Goal: Information Seeking & Learning: Learn about a topic

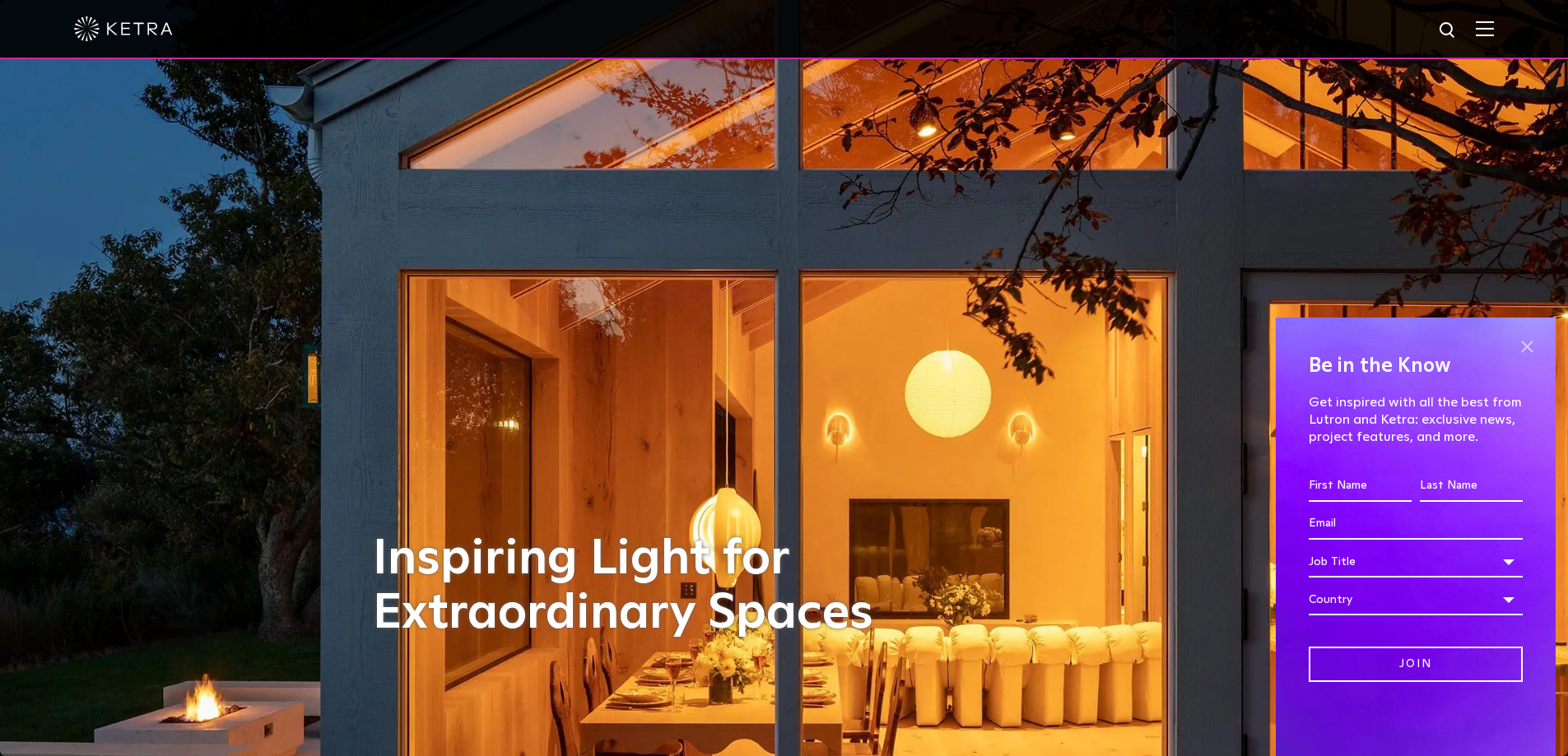
click at [1518, 341] on span at bounding box center [1526, 346] width 25 height 25
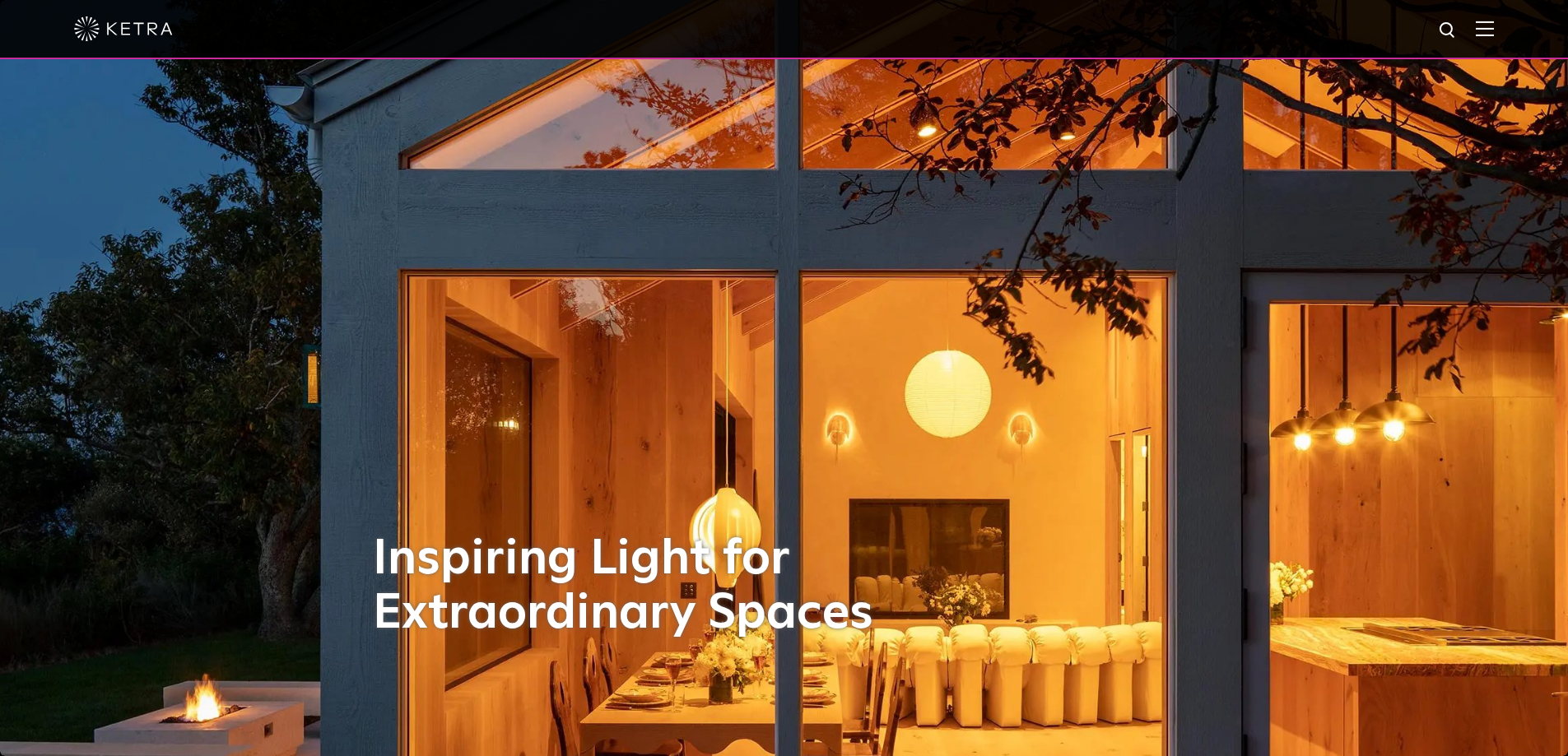
click at [1494, 35] on img at bounding box center [1485, 27] width 18 height 16
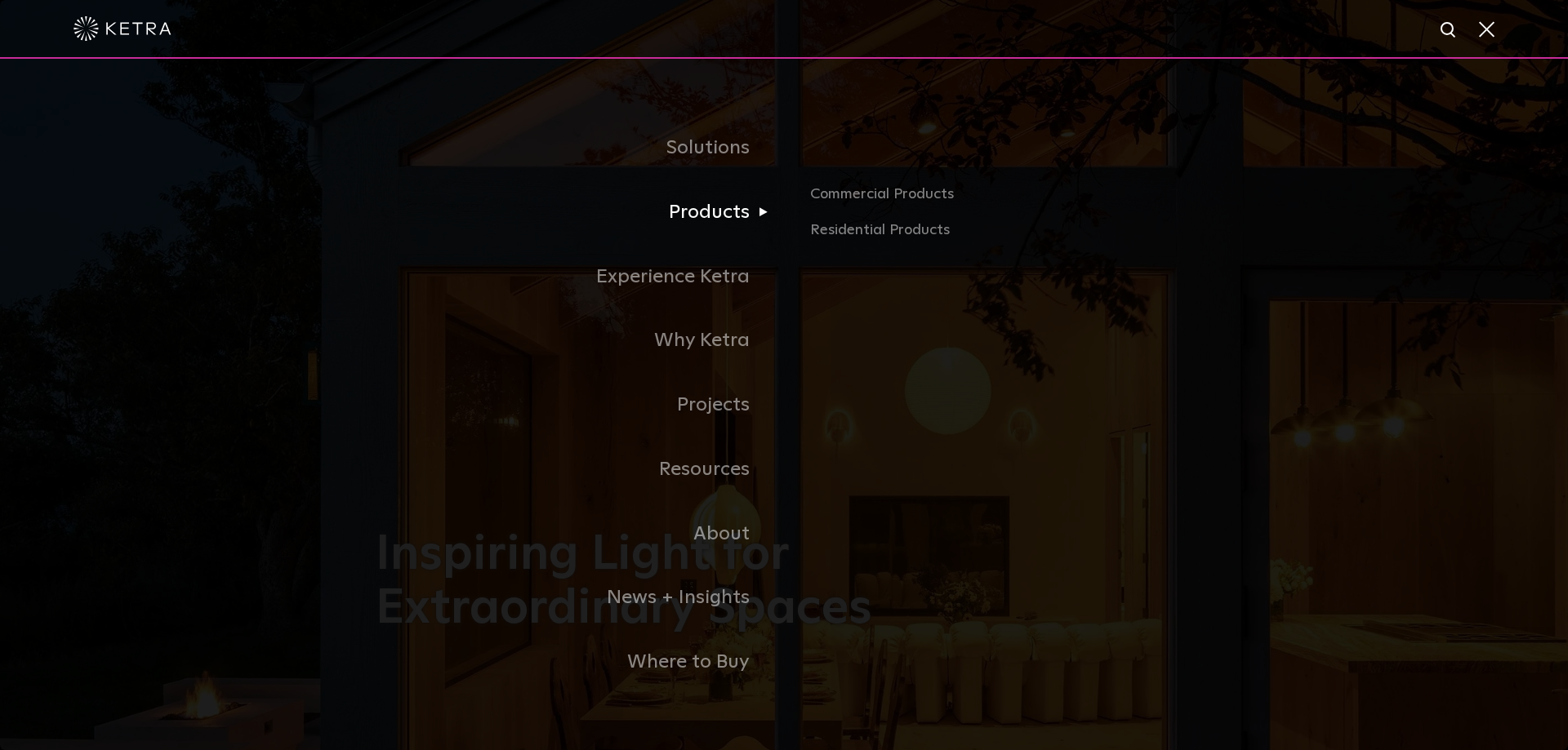
click at [688, 225] on link "Products" at bounding box center [581, 212] width 409 height 64
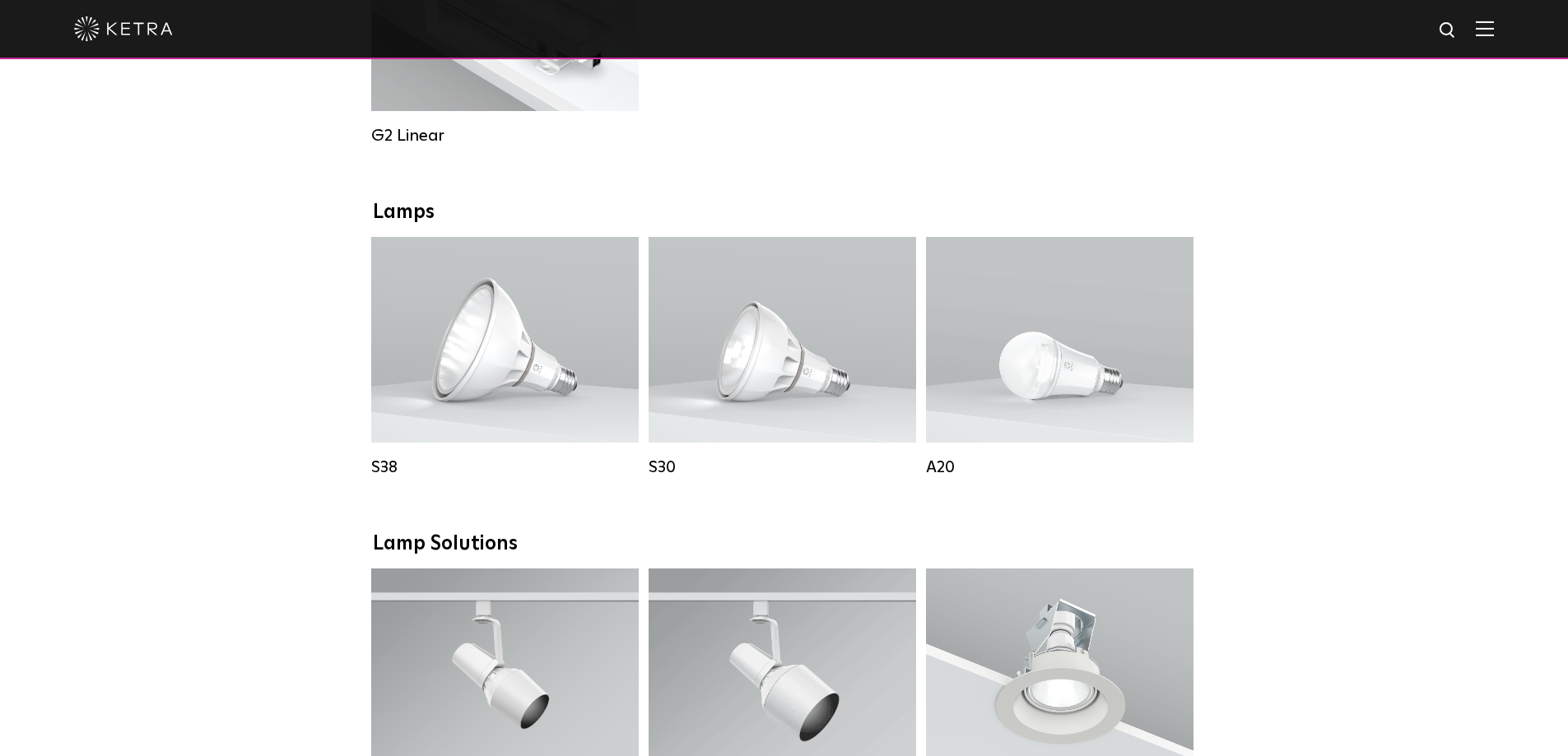
scroll to position [1070, 0]
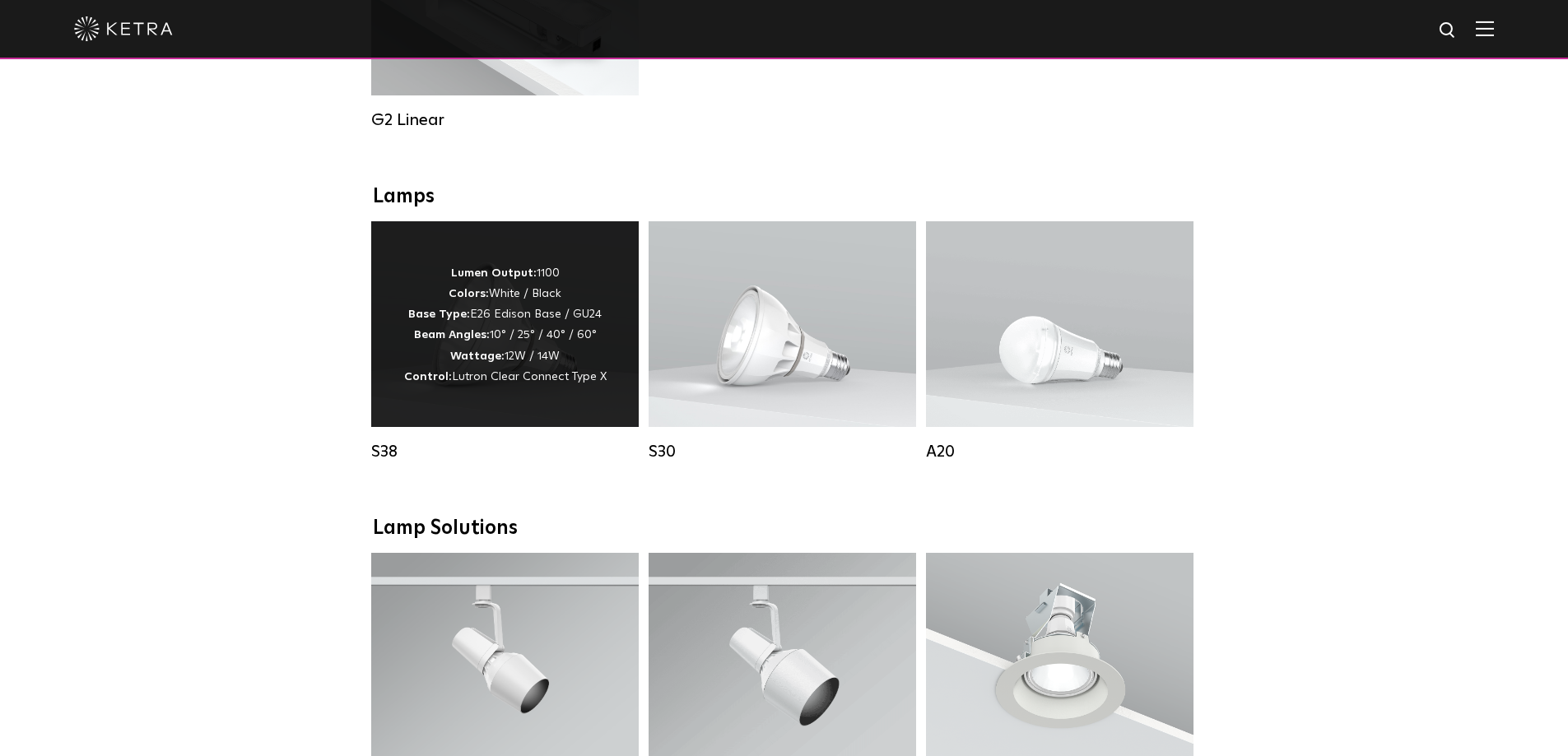
click at [579, 383] on span "Lutron Clear Connect Type X" at bounding box center [529, 376] width 155 height 12
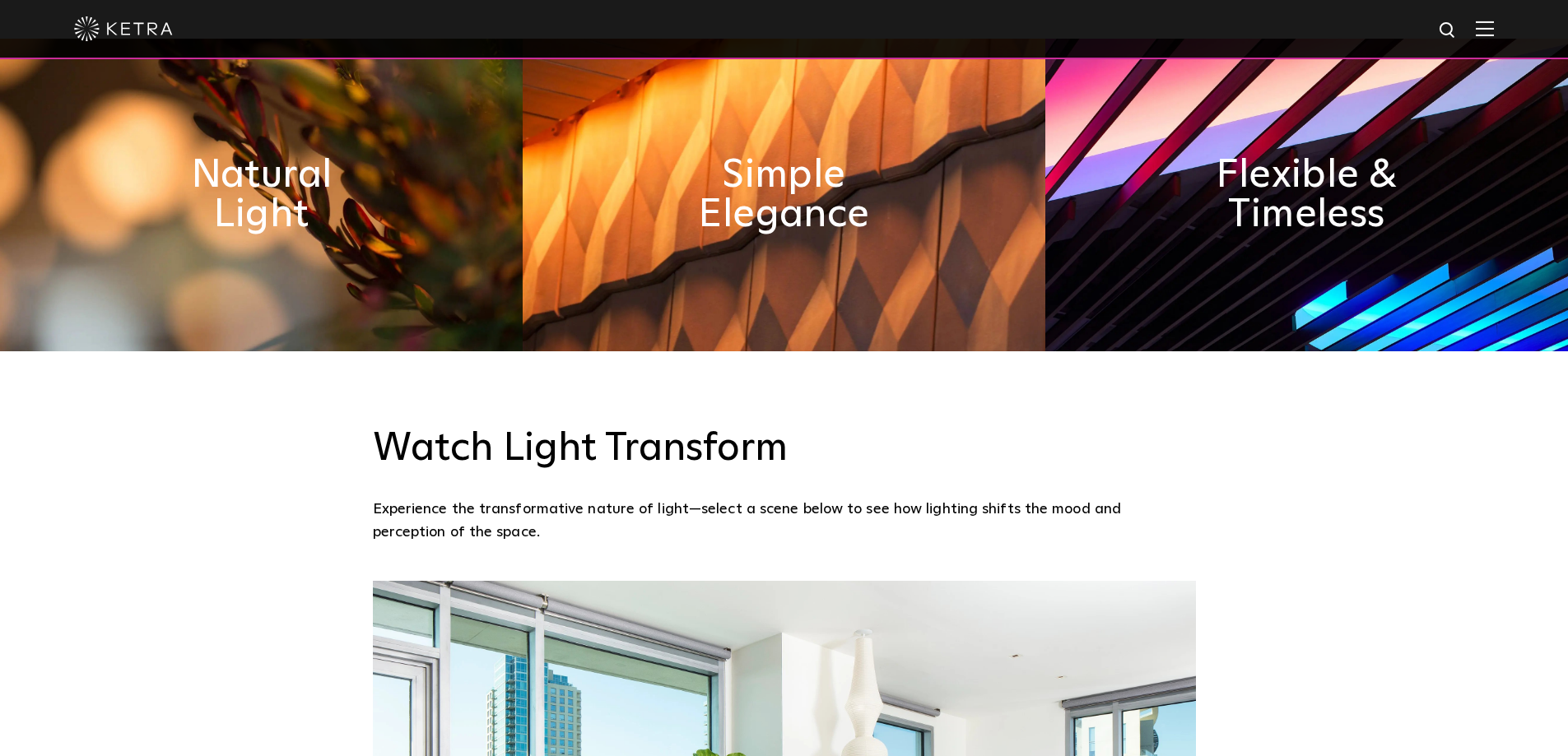
scroll to position [988, 0]
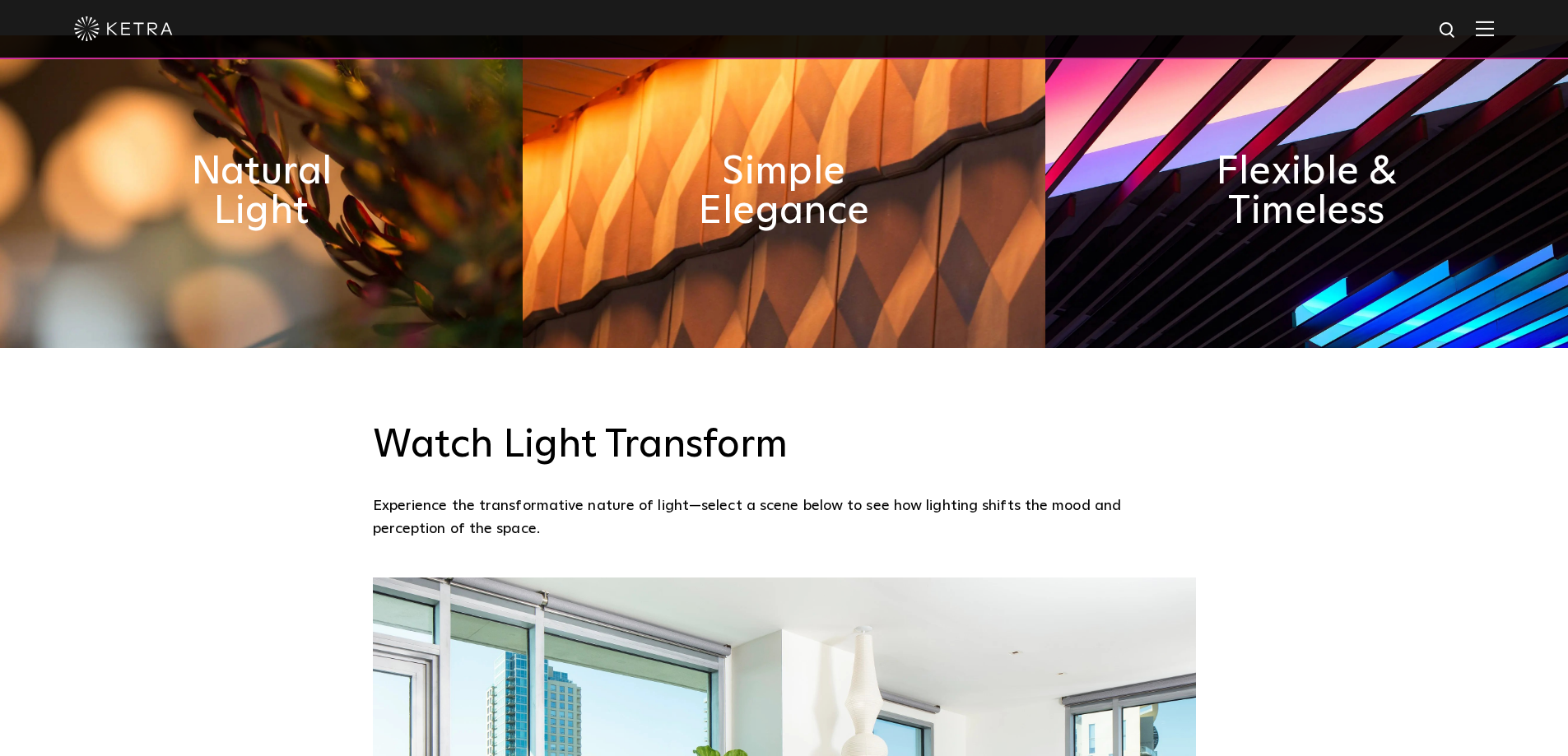
click at [127, 27] on img at bounding box center [124, 28] width 99 height 25
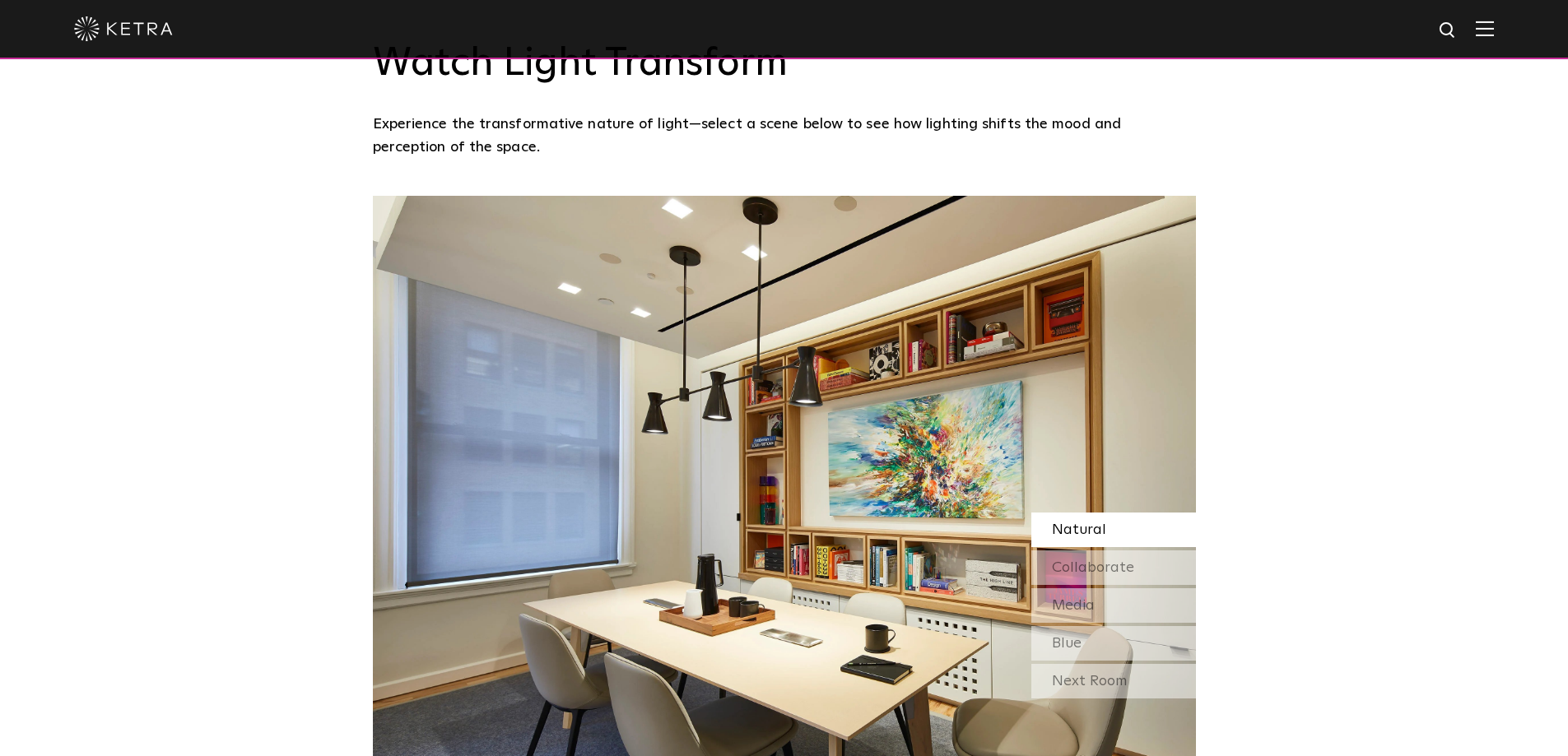
scroll to position [1399, 0]
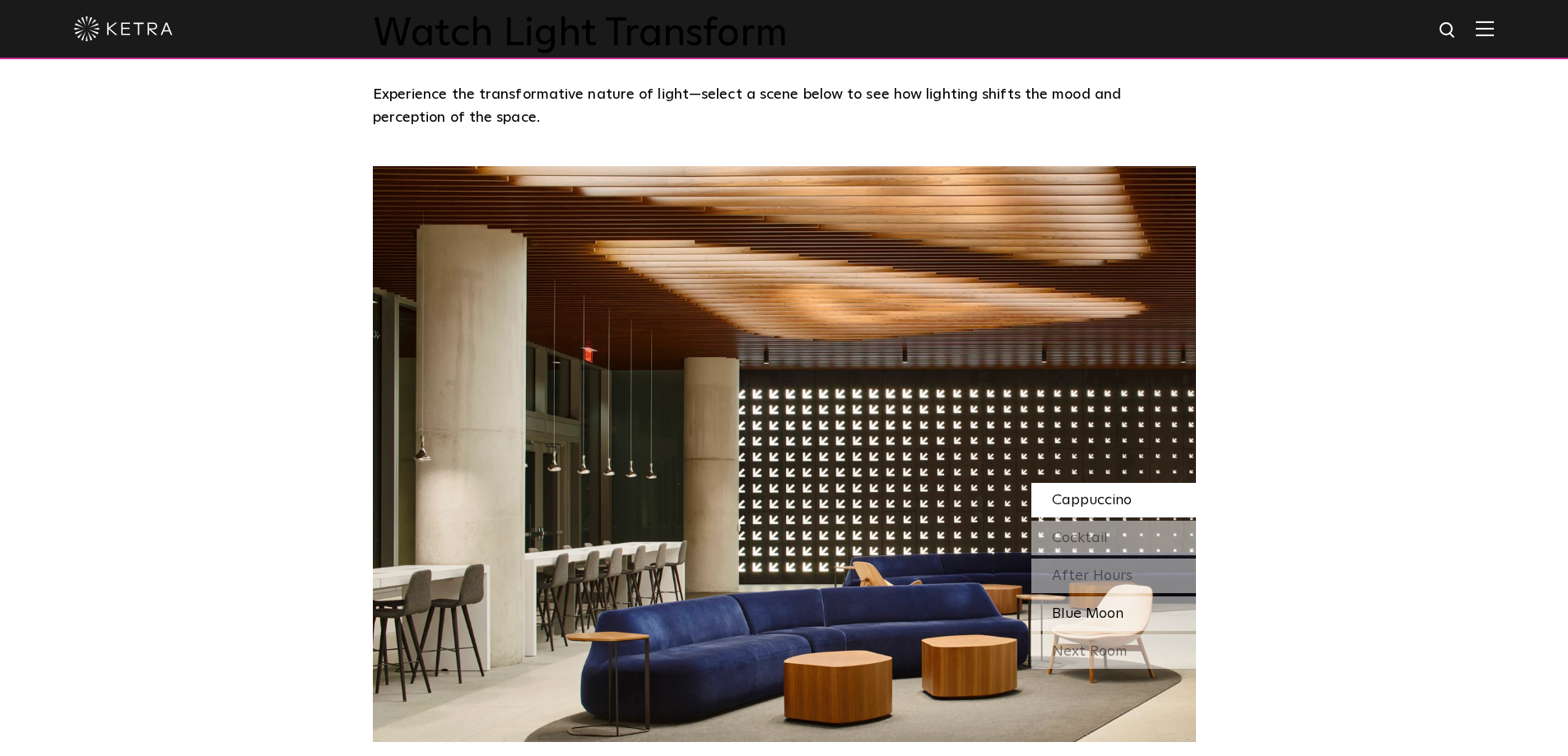
click at [1066, 610] on span "Blue Moon" at bounding box center [1087, 614] width 71 height 15
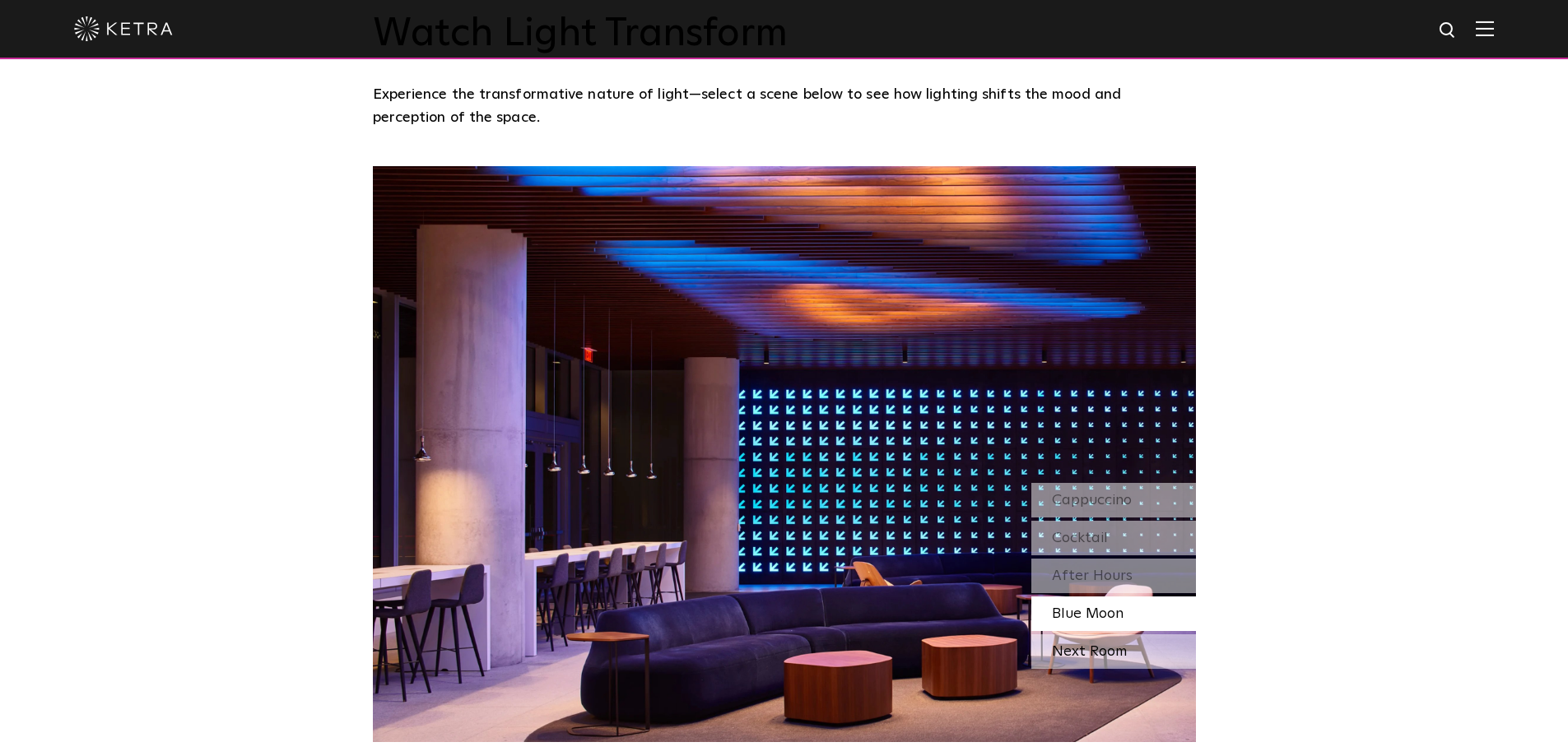
click at [1071, 651] on div "Next Room" at bounding box center [1113, 652] width 165 height 35
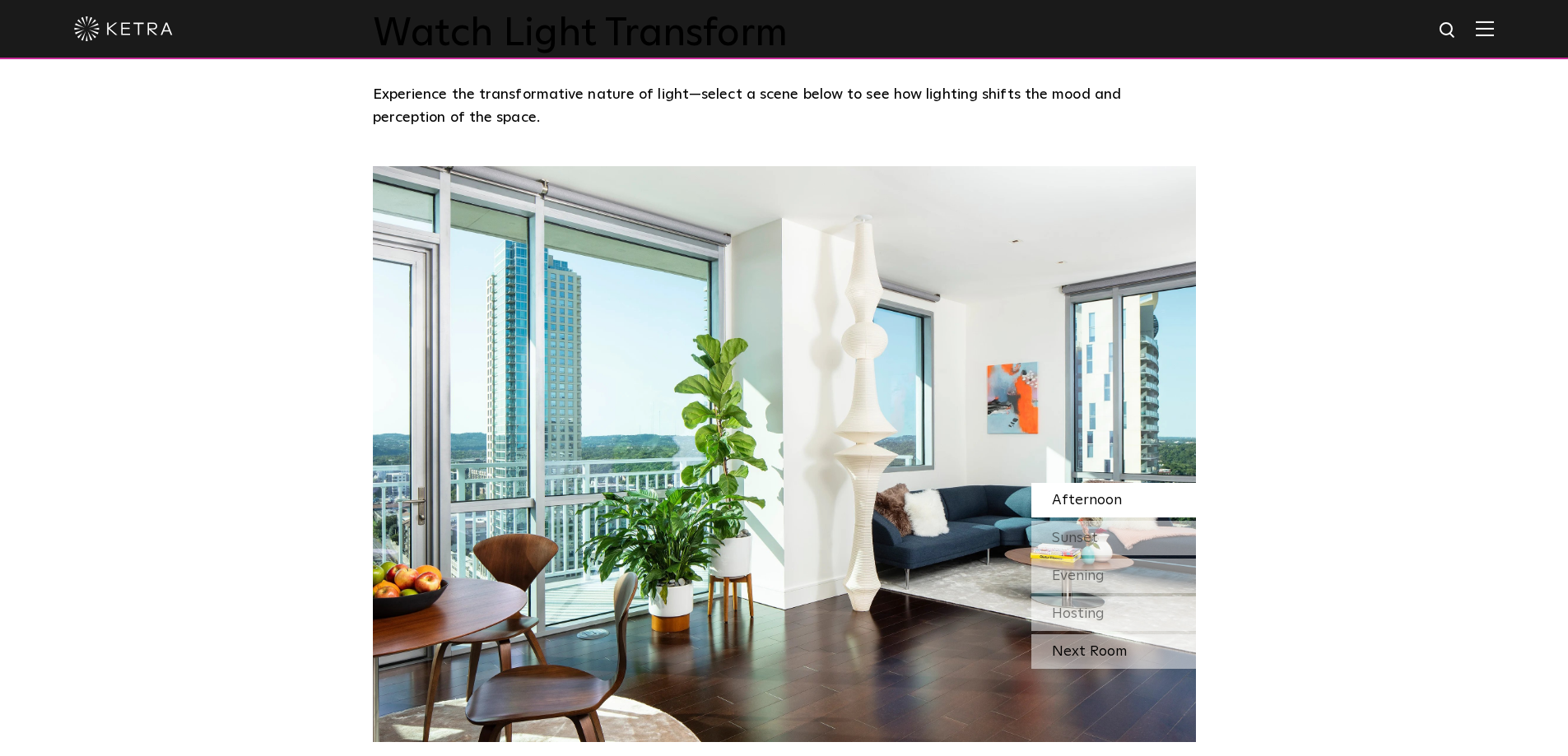
click at [1071, 650] on div "Next Room" at bounding box center [1113, 652] width 165 height 35
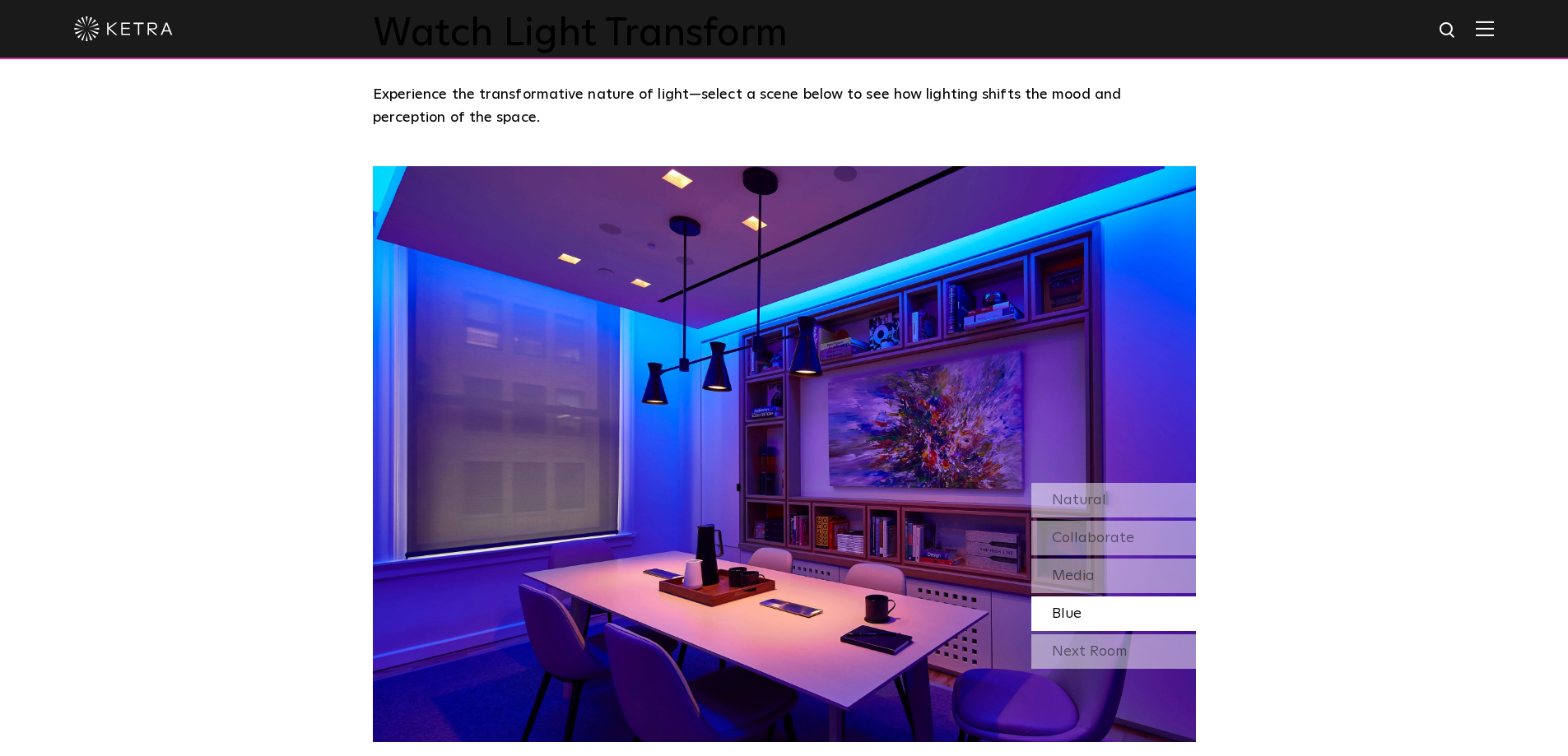
click at [1064, 613] on span "Blue" at bounding box center [1066, 614] width 29 height 15
click at [1061, 582] on span "Media" at bounding box center [1073, 576] width 43 height 15
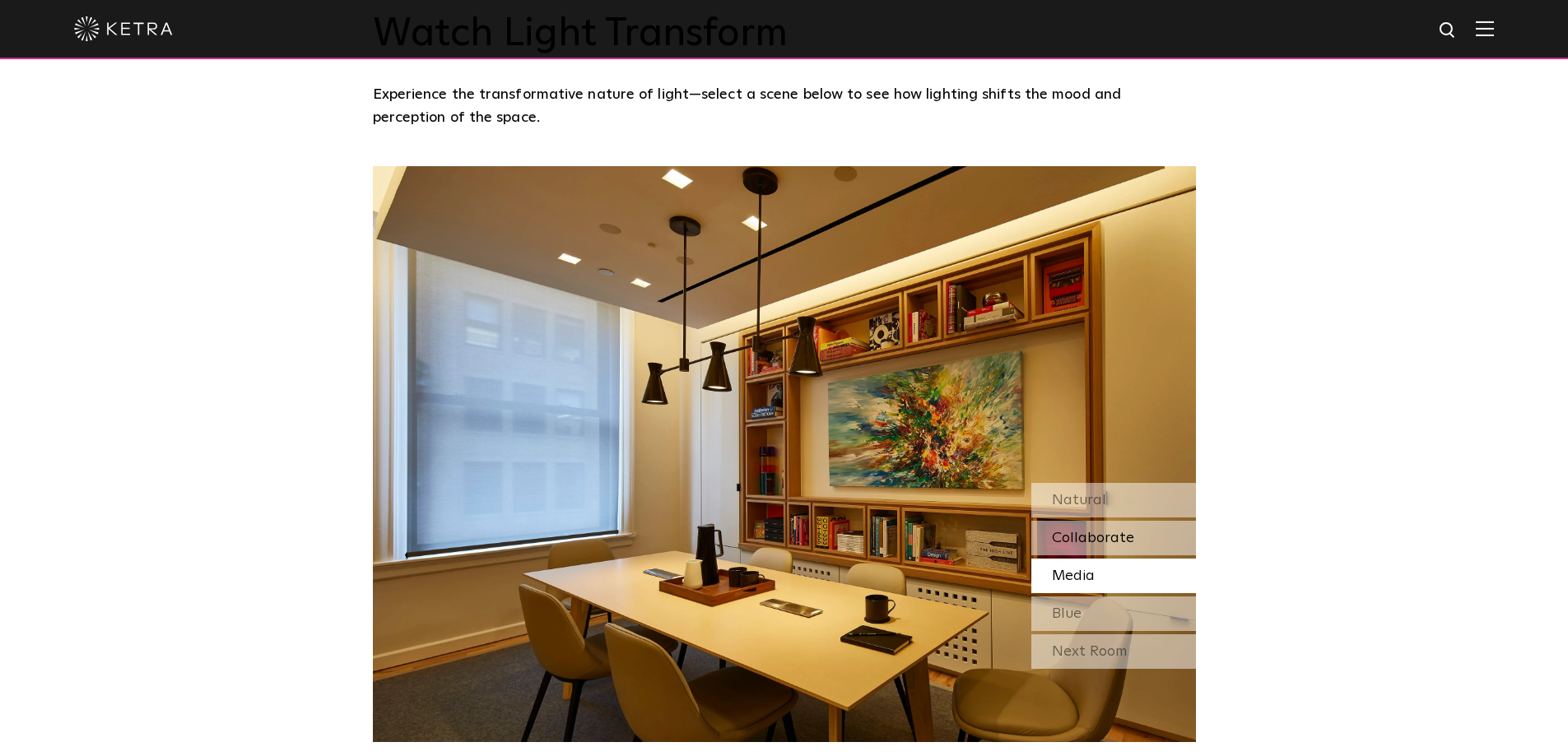
click at [1072, 550] on div "Collaborate" at bounding box center [1113, 538] width 165 height 35
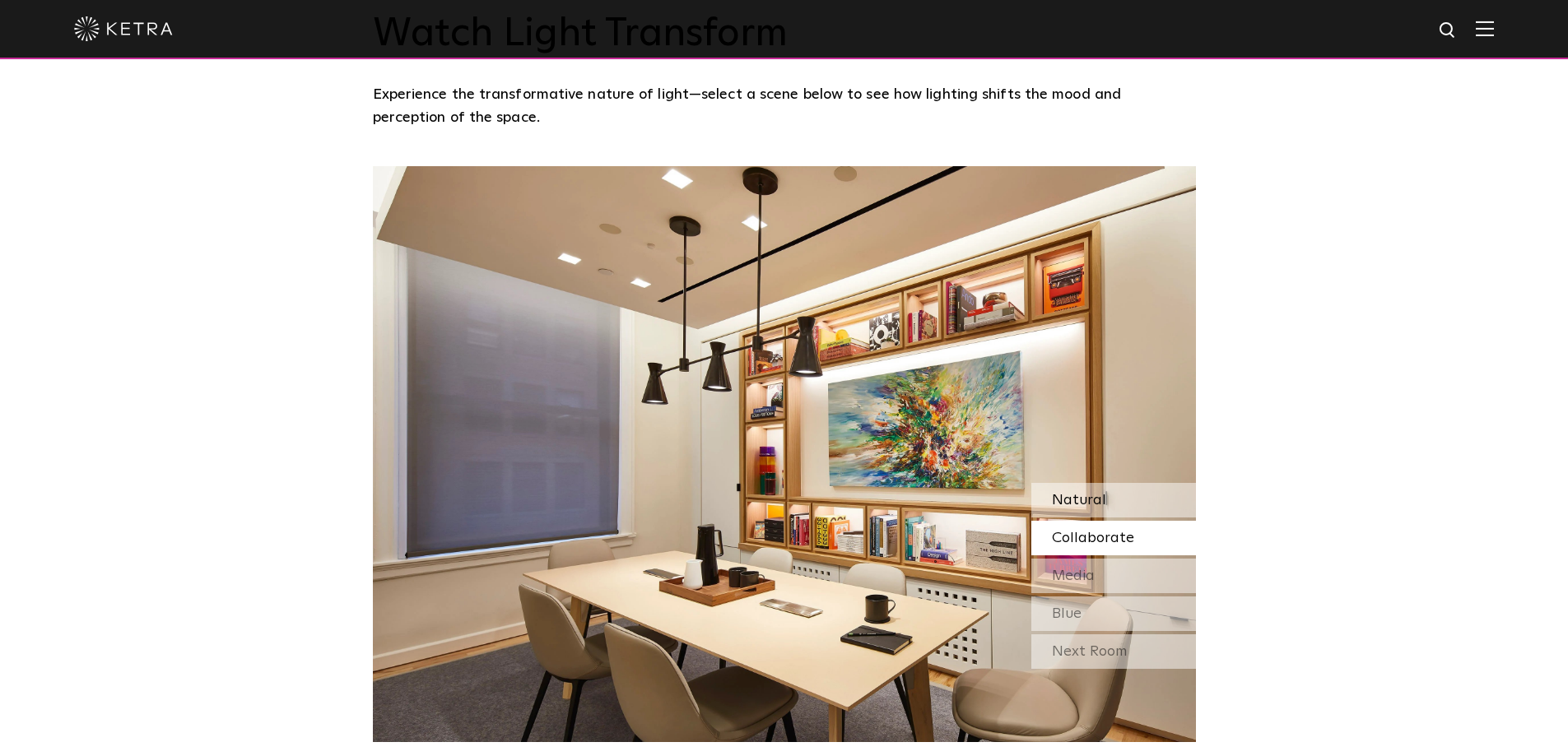
click at [1087, 515] on div "Natural" at bounding box center [1113, 501] width 165 height 35
